Goal: Task Accomplishment & Management: Manage account settings

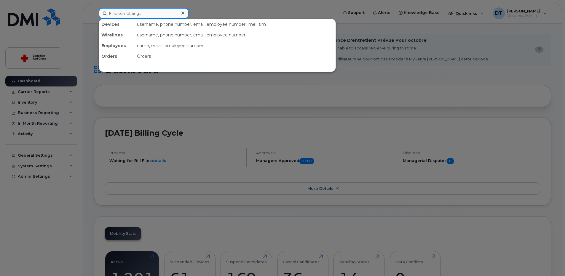
click at [158, 13] on input at bounding box center [144, 13] width 90 height 11
paste input "5142062961"
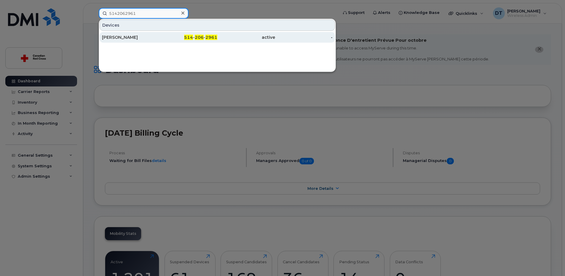
type input "5142062961"
click at [132, 38] on div "[PERSON_NAME]" at bounding box center [131, 37] width 58 height 6
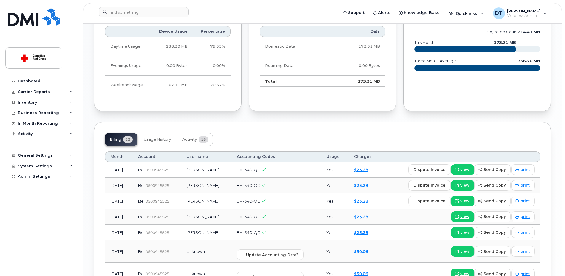
scroll to position [533, 0]
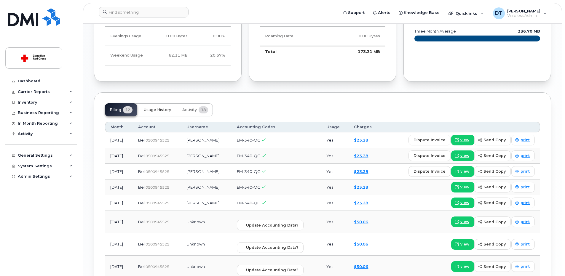
click at [154, 111] on span "Usage History" at bounding box center [157, 110] width 27 height 5
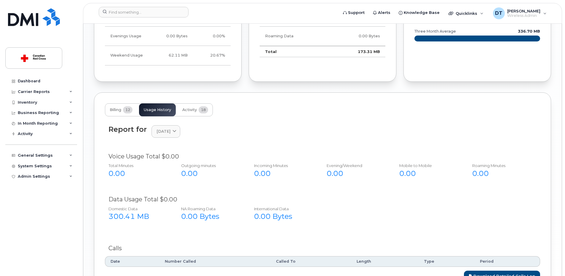
scroll to position [585, 0]
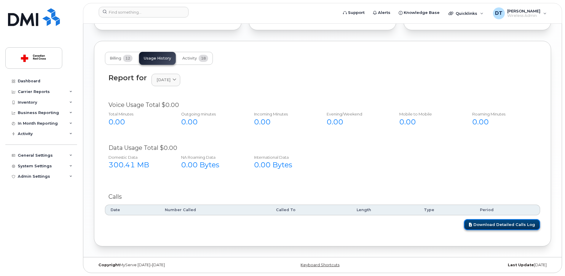
click at [488, 224] on link "Download Detailed Calls Log" at bounding box center [502, 224] width 76 height 11
click at [195, 56] on span "Activity" at bounding box center [189, 58] width 15 height 5
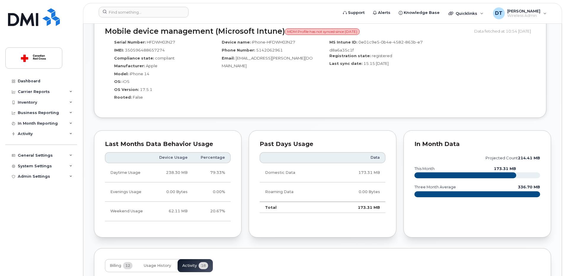
scroll to position [466, 0]
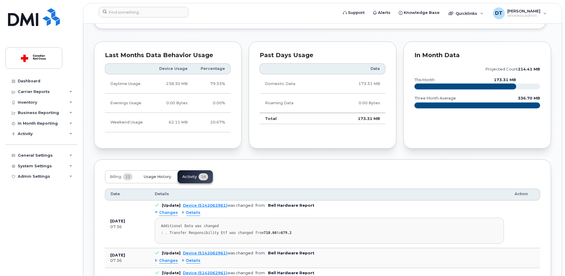
click at [150, 176] on span "Usage History" at bounding box center [157, 176] width 27 height 5
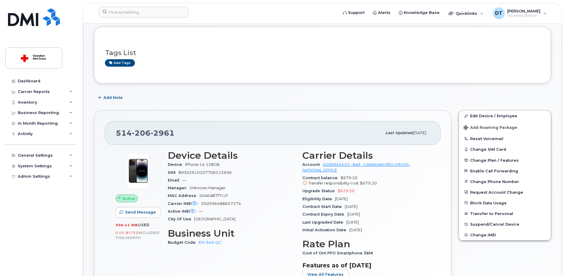
scroll to position [89, 0]
